Goal: Task Accomplishment & Management: Manage account settings

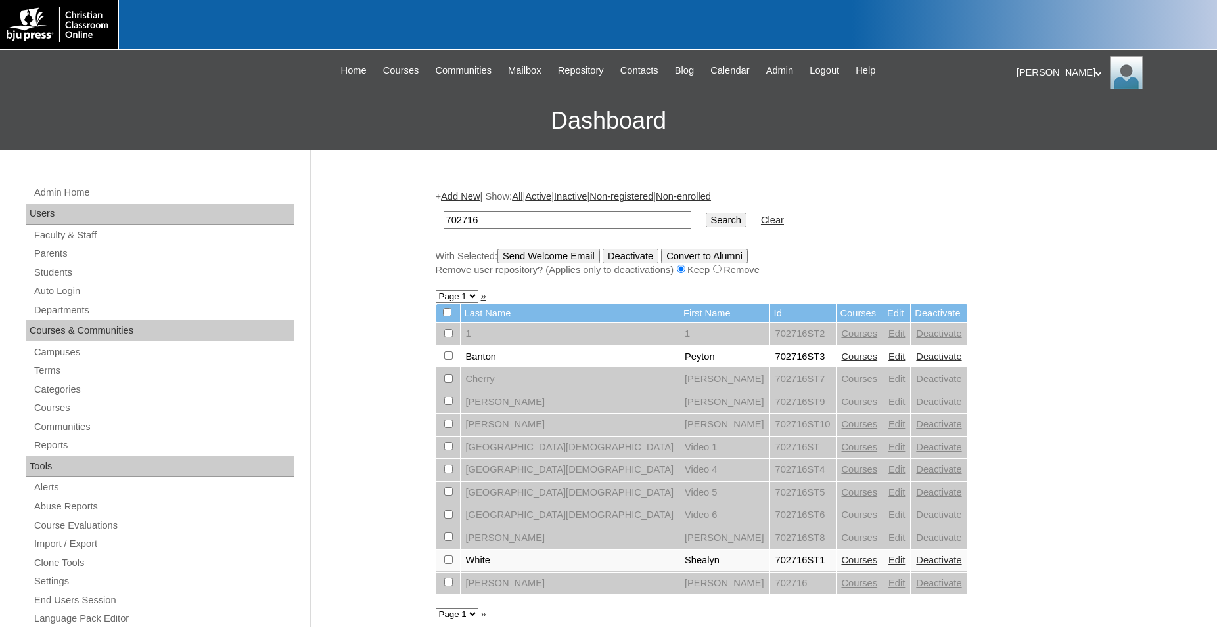
scroll to position [201, 0]
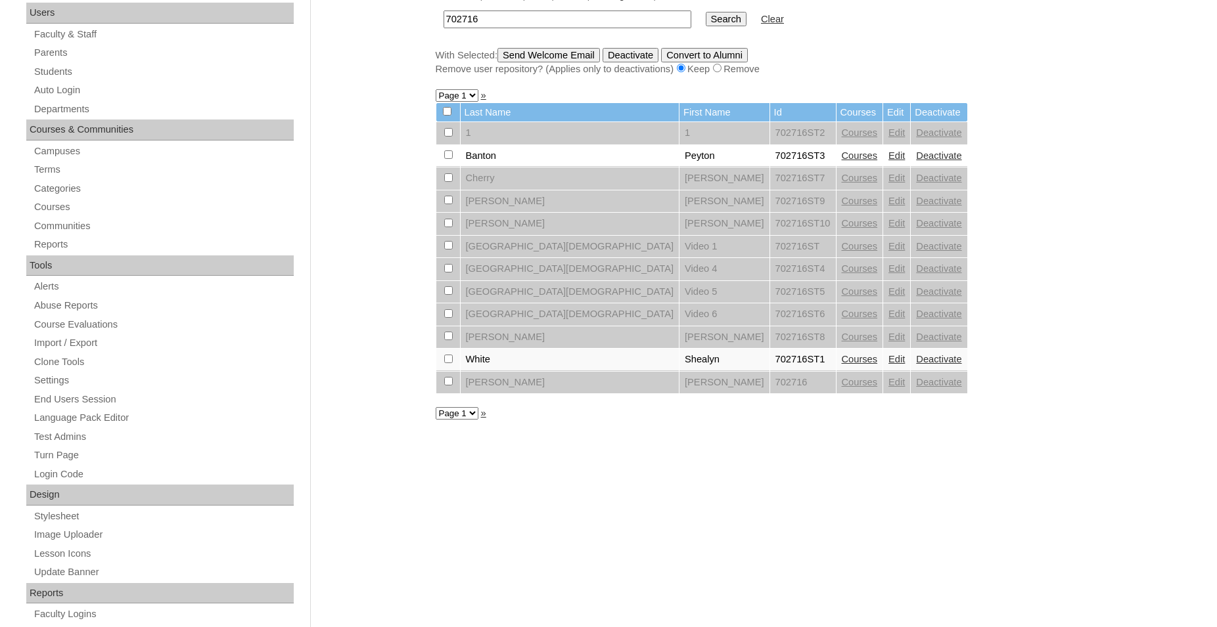
drag, startPoint x: 618, startPoint y: 18, endPoint x: 415, endPoint y: 27, distance: 202.6
click at [444, 27] on input "702716" at bounding box center [568, 20] width 248 height 18
type input "708162"
click at [706, 12] on input "Search" at bounding box center [726, 19] width 41 height 14
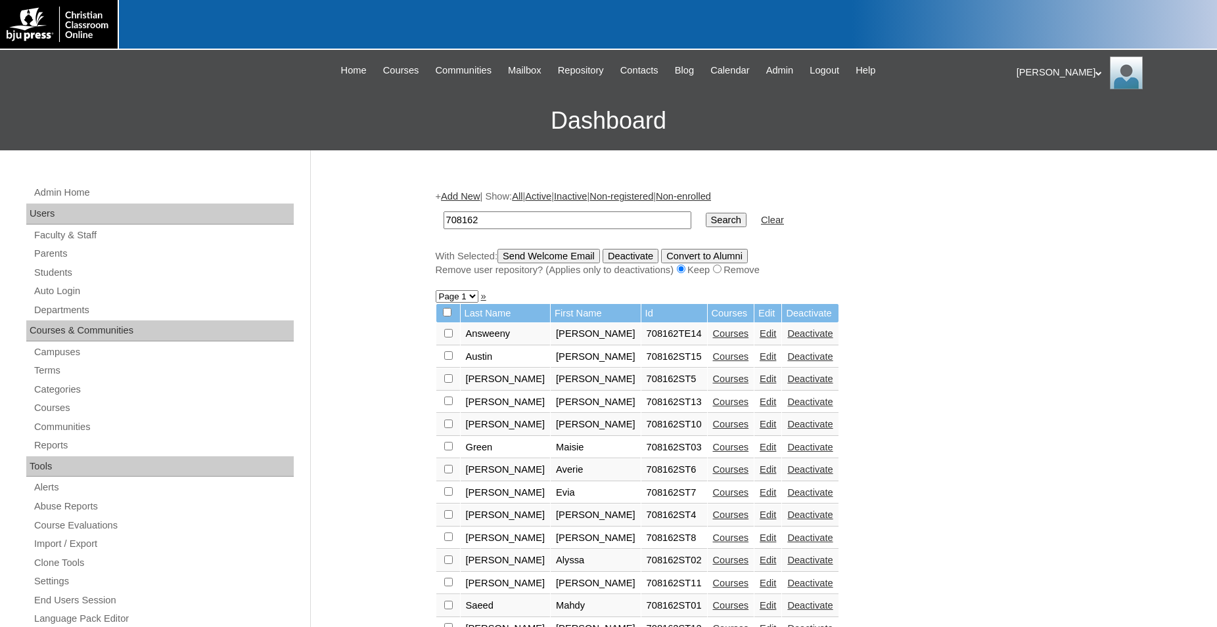
scroll to position [335, 0]
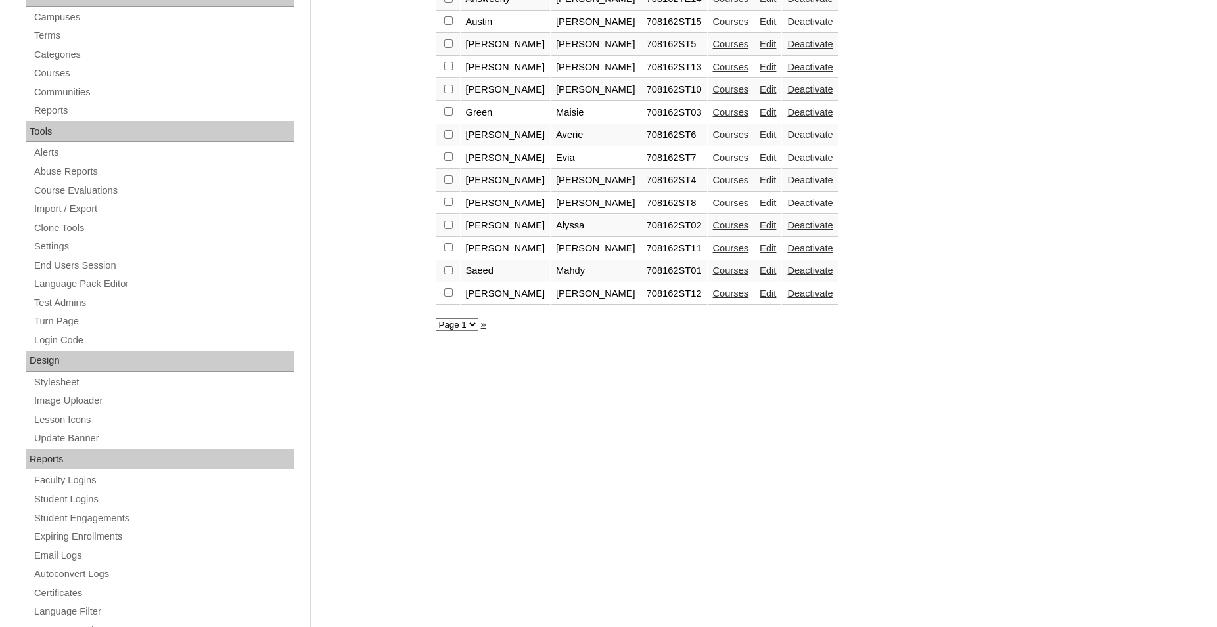
click at [436, 319] on select "Page 1" at bounding box center [457, 325] width 43 height 12
click at [476, 331] on select "Page 1" at bounding box center [457, 325] width 43 height 12
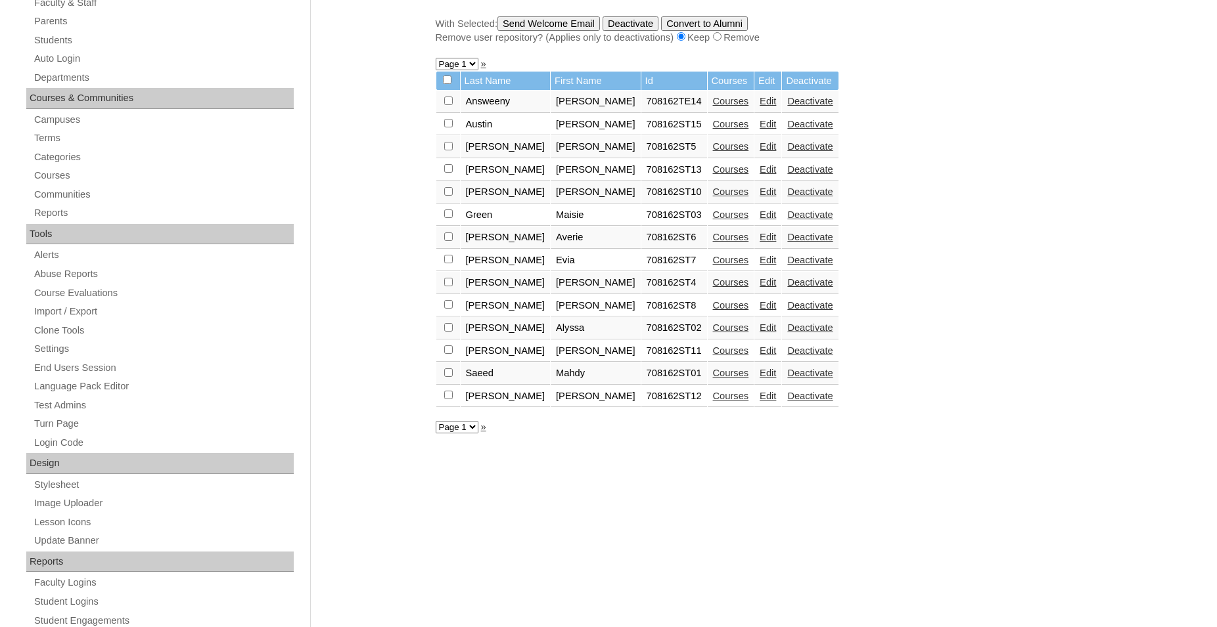
scroll to position [201, 0]
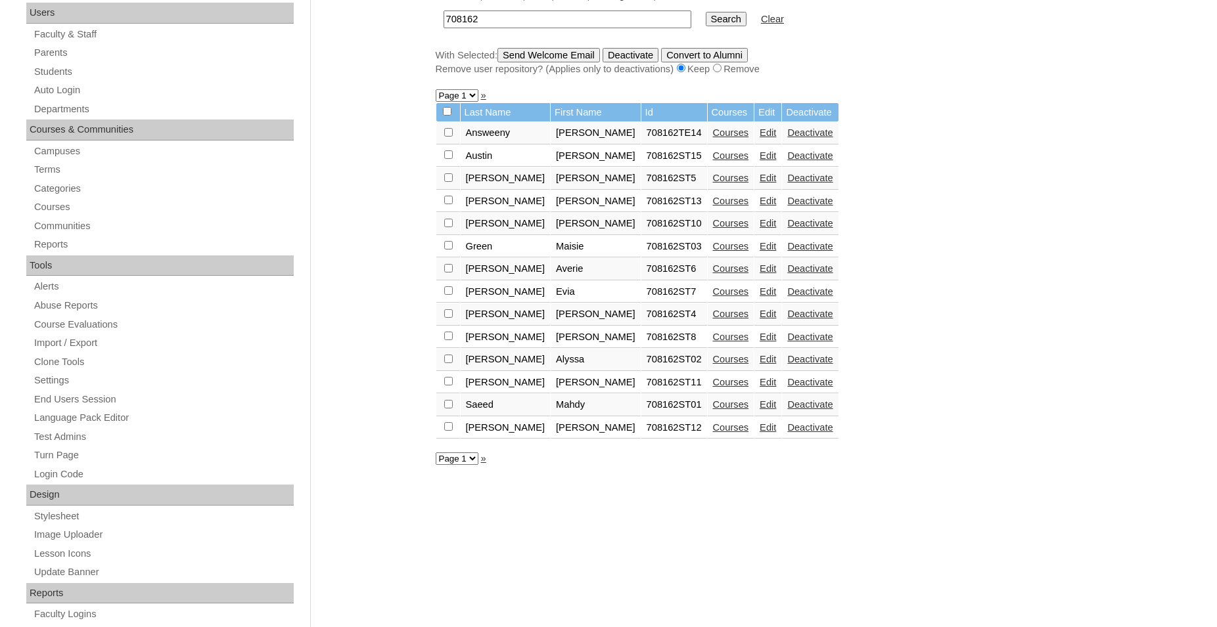
click at [850, 30] on form "708162 Search Clear" at bounding box center [761, 20] width 650 height 34
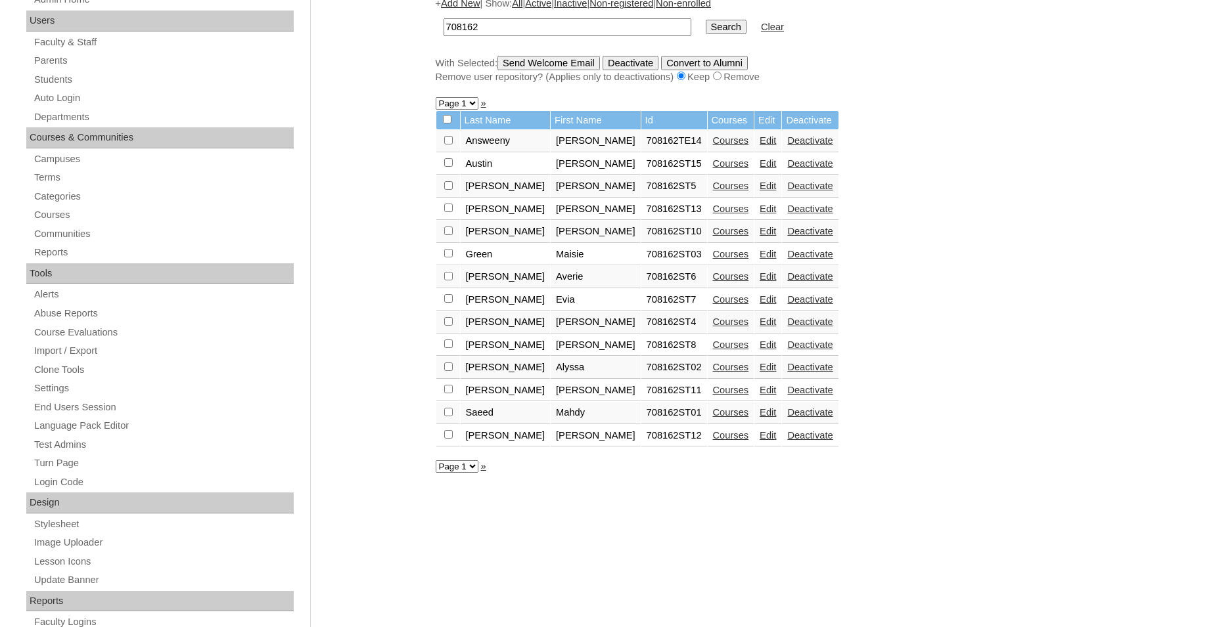
scroll to position [268, 0]
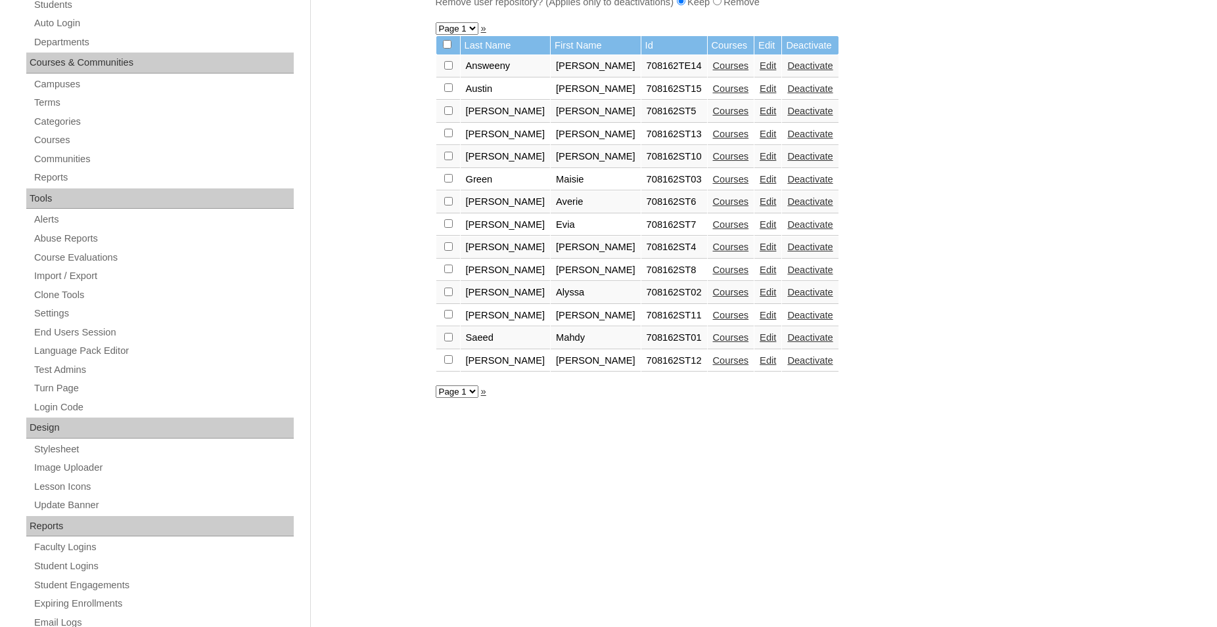
click at [899, 39] on div "+ Add New | Show: All | Active | Inactive | Non-registered | Non-enrolled 70816…" at bounding box center [757, 349] width 657 height 880
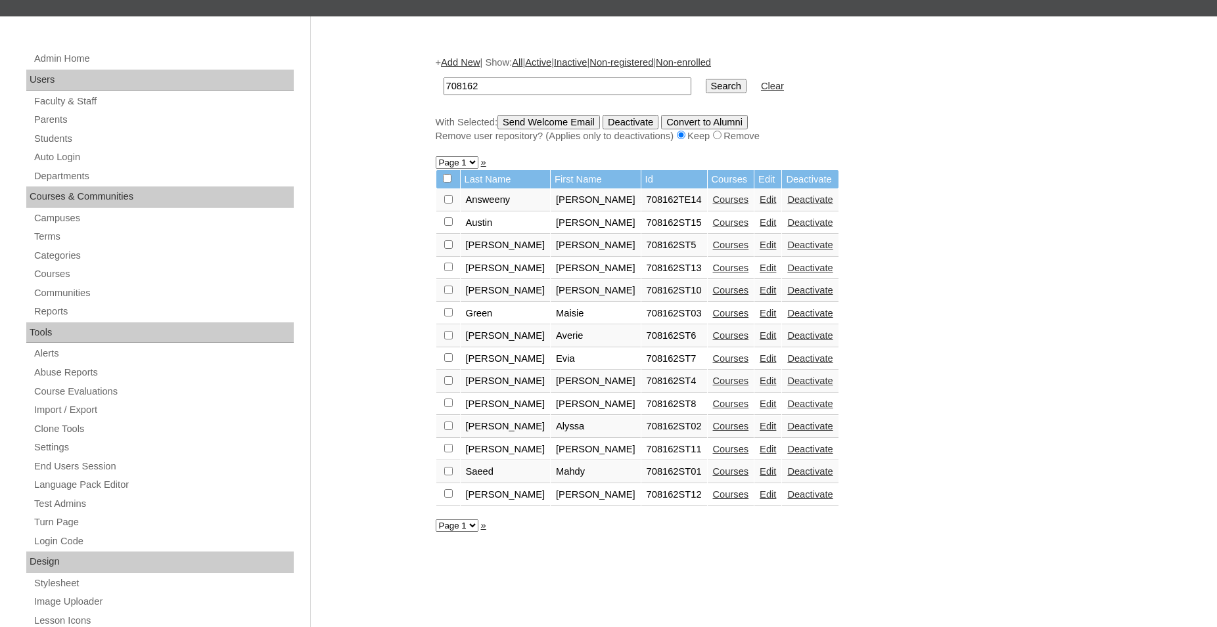
scroll to position [67, 0]
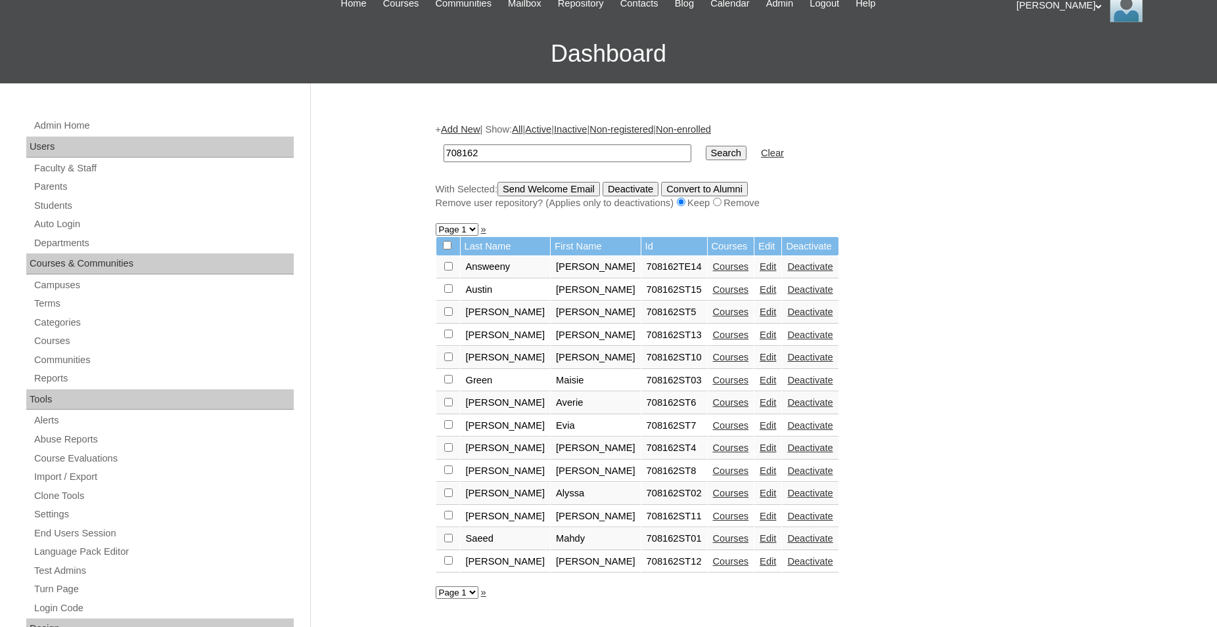
drag, startPoint x: 620, startPoint y: 151, endPoint x: 332, endPoint y: 150, distance: 287.8
click at [444, 150] on input "708162" at bounding box center [568, 154] width 248 height 18
type input "78324339"
click at [706, 146] on input "Search" at bounding box center [726, 153] width 41 height 14
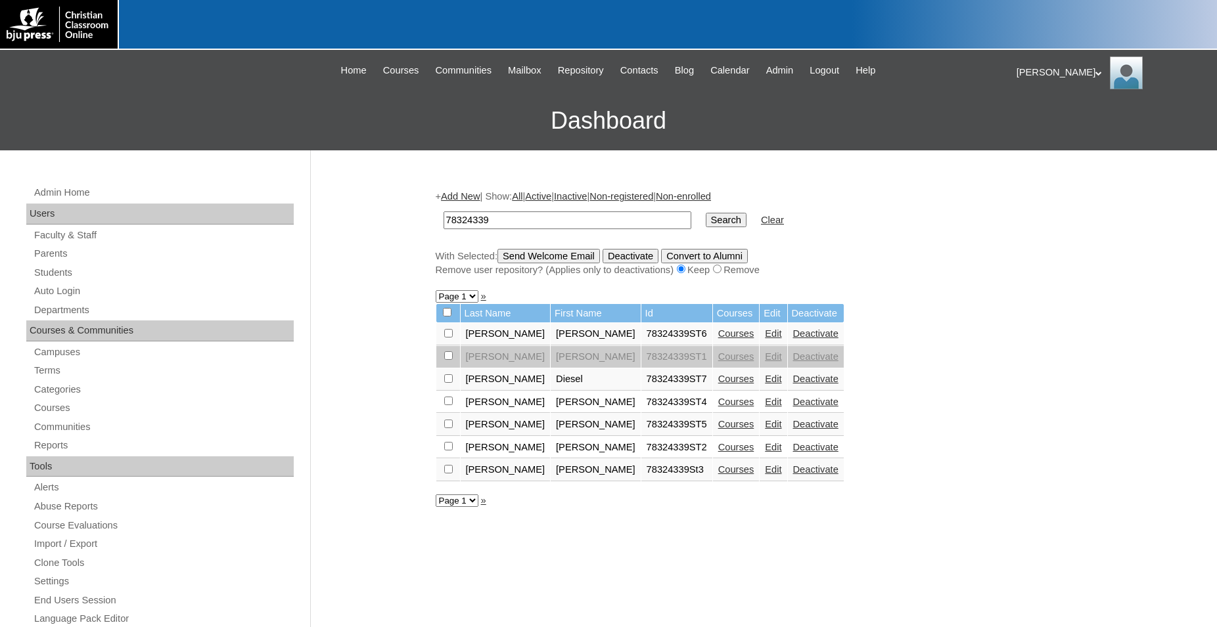
click at [765, 453] on link "Edit" at bounding box center [773, 447] width 16 height 11
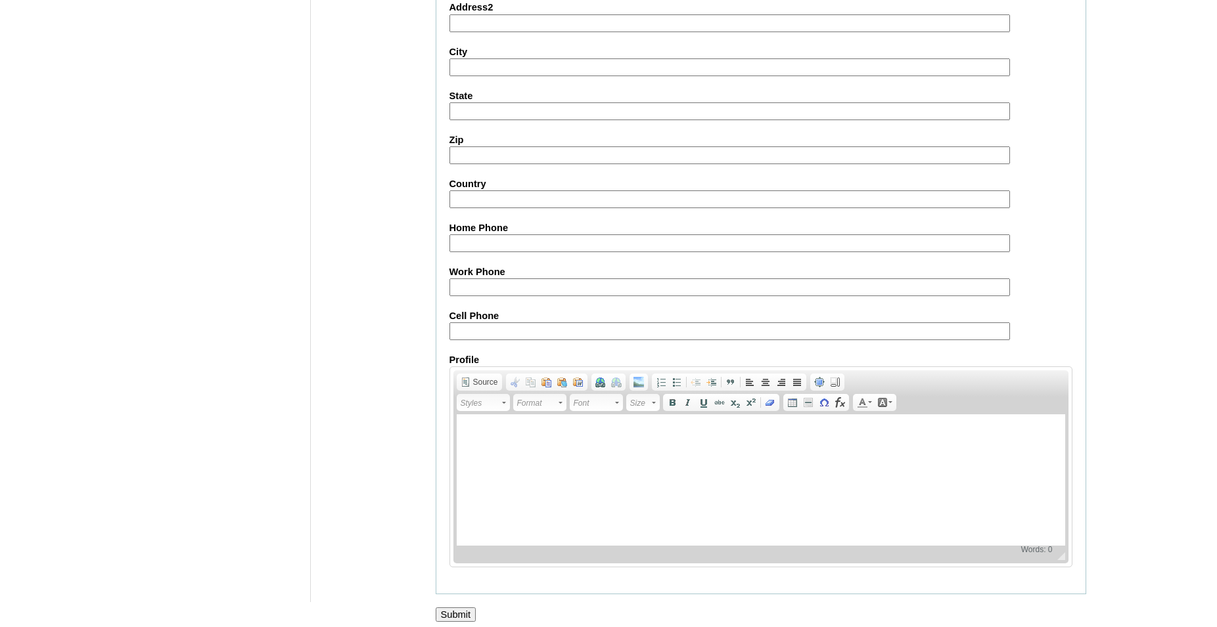
scroll to position [1412, 0]
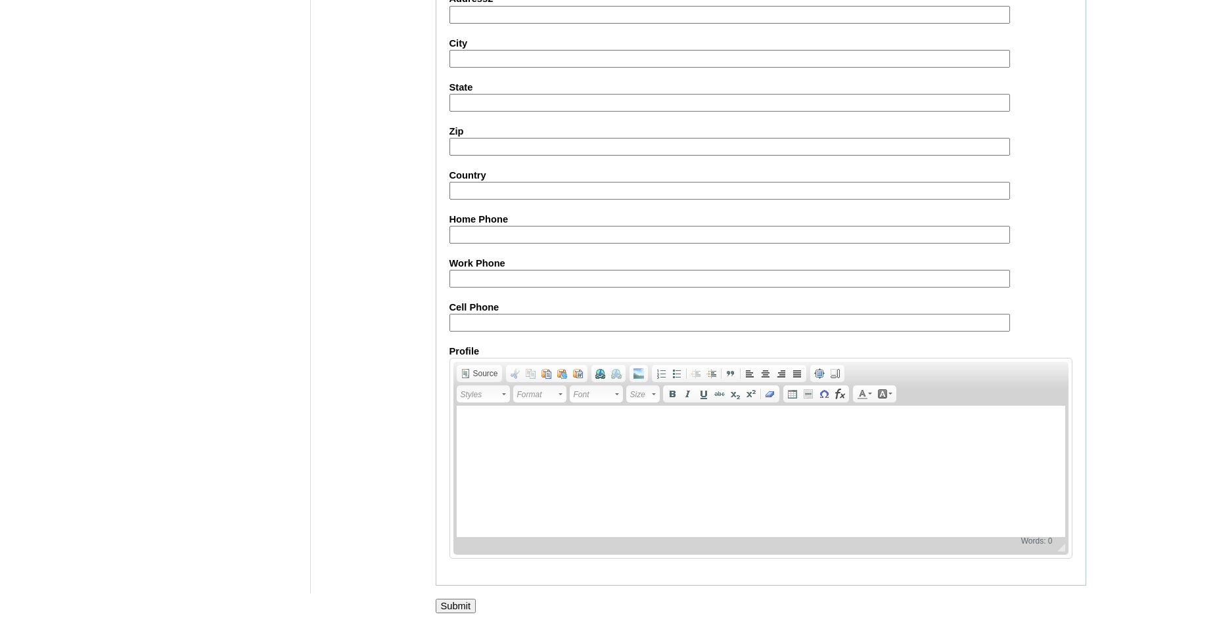
click at [458, 607] on input "Submit" at bounding box center [456, 606] width 41 height 14
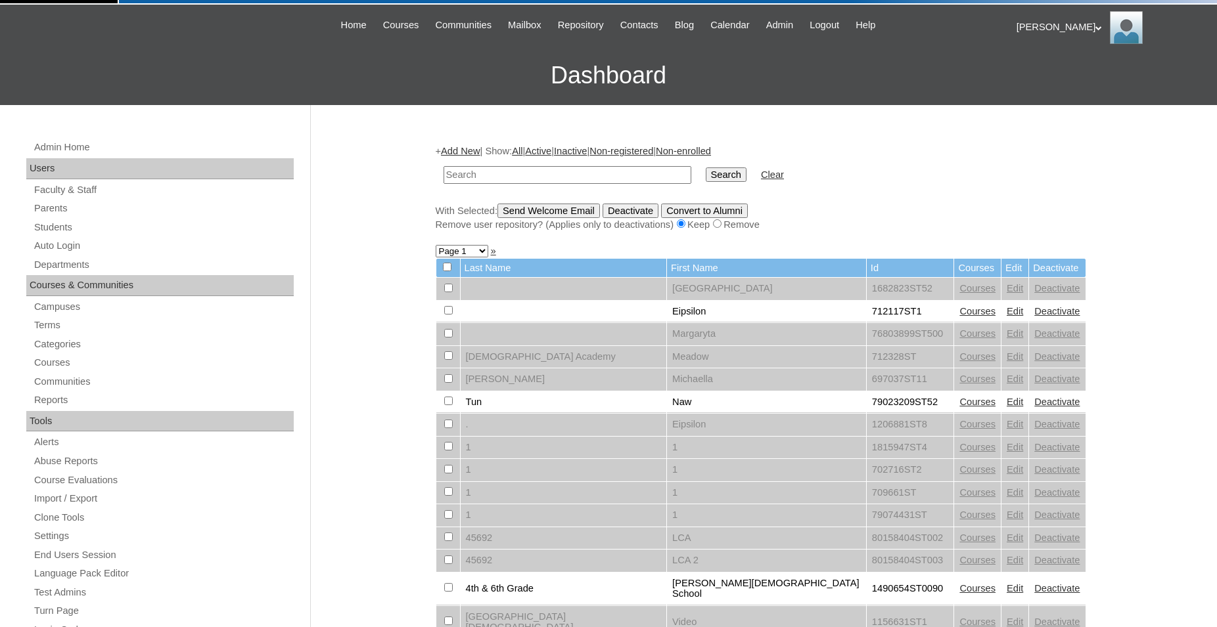
scroll to position [67, 0]
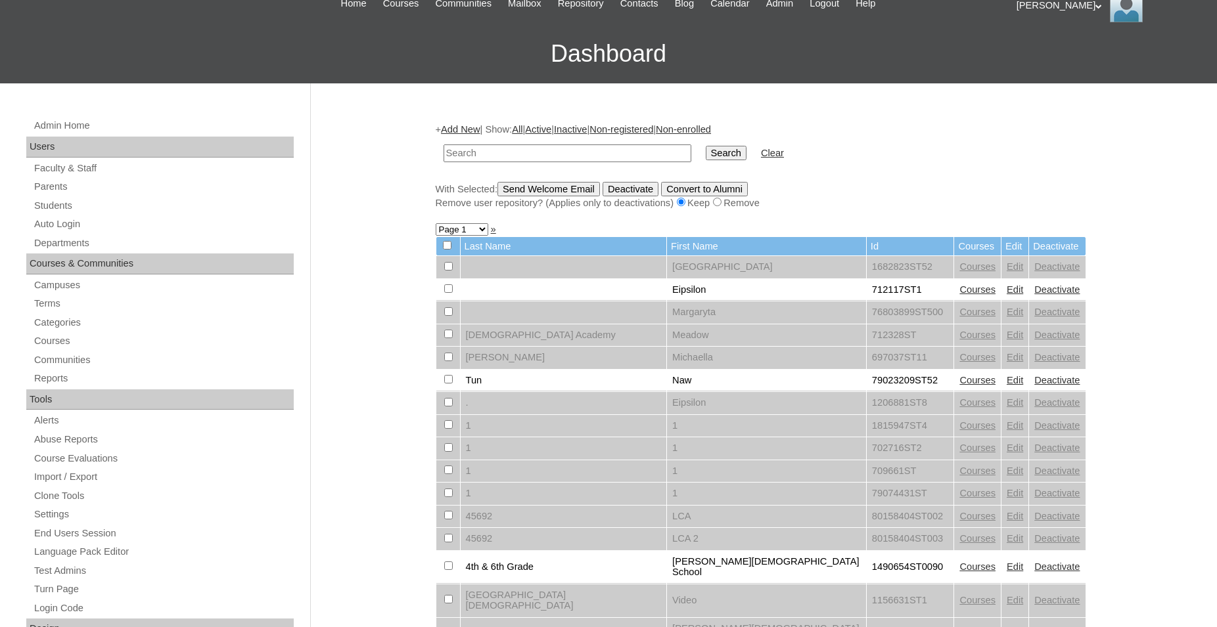
click at [583, 156] on input "text" at bounding box center [568, 154] width 248 height 18
click at [540, 154] on input "text" at bounding box center [568, 154] width 248 height 18
type input "78324339"
click at [706, 146] on input "Search" at bounding box center [726, 153] width 41 height 14
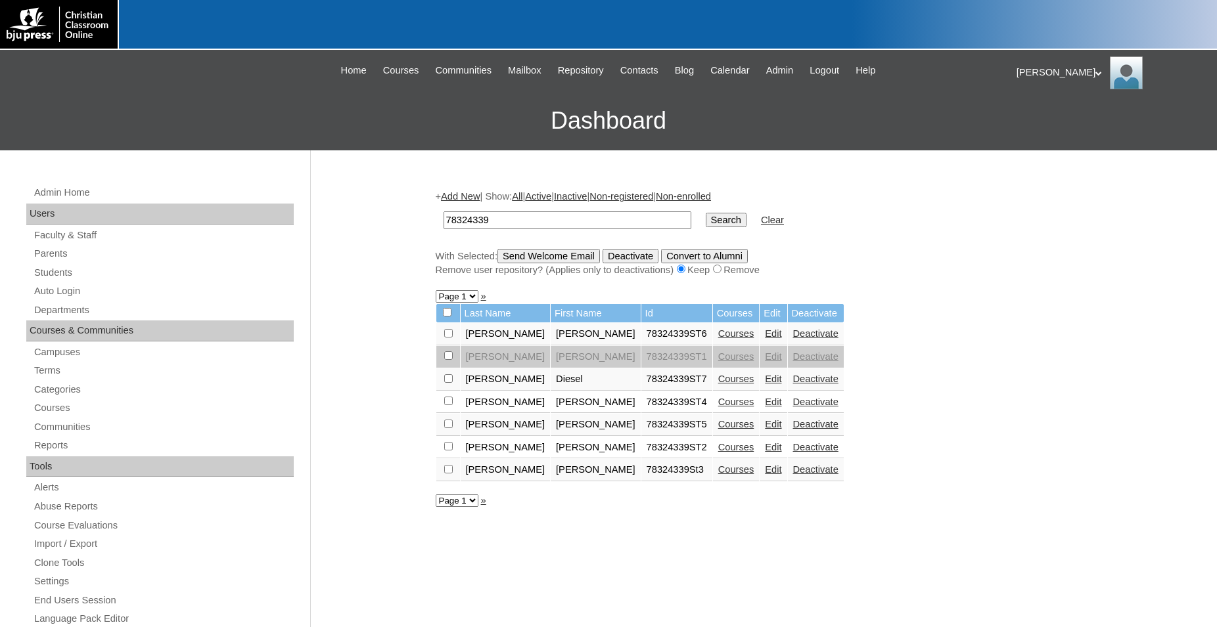
click at [765, 453] on link "Edit" at bounding box center [773, 447] width 16 height 11
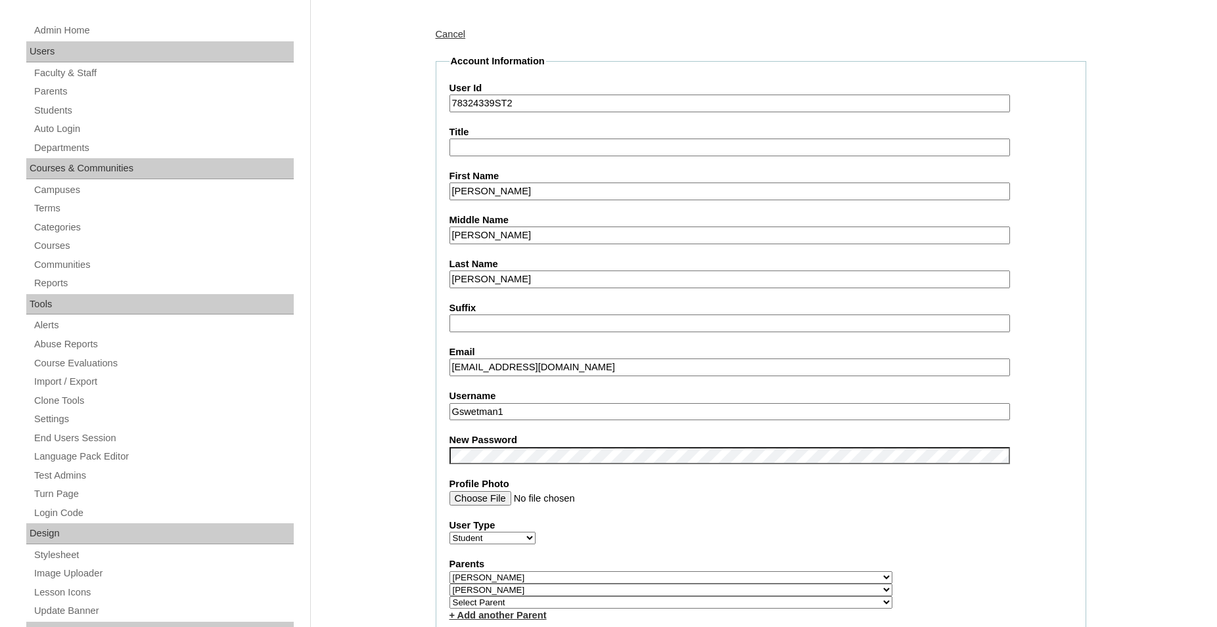
scroll to position [139, 0]
